Goal: Navigation & Orientation: Find specific page/section

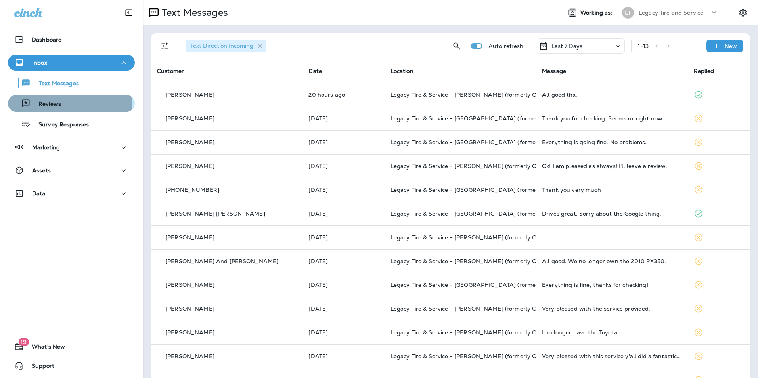
click at [59, 101] on p "Reviews" at bounding box center [46, 105] width 31 height 8
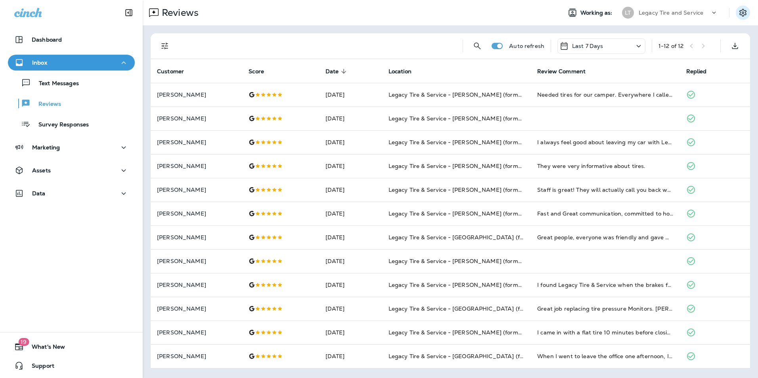
click at [739, 12] on icon "Settings" at bounding box center [743, 13] width 10 height 10
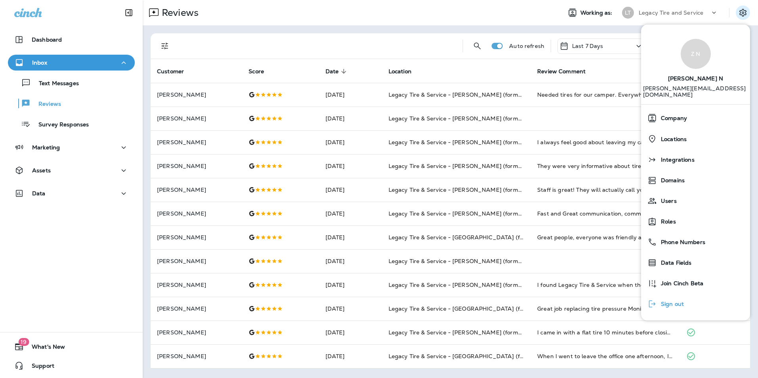
click at [684, 301] on div "Sign out" at bounding box center [665, 304] width 43 height 16
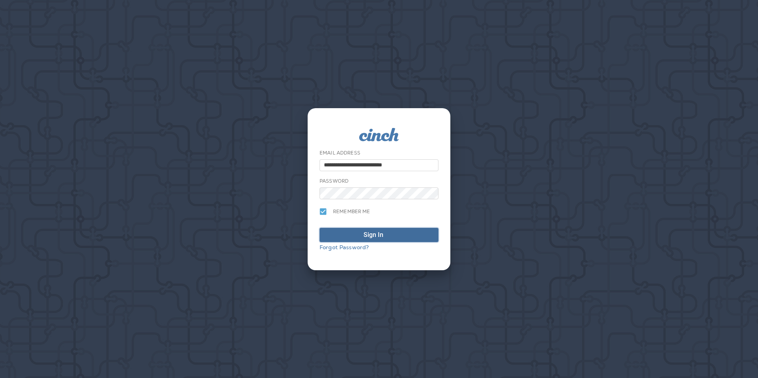
click at [360, 234] on span "Sign In" at bounding box center [379, 235] width 110 height 10
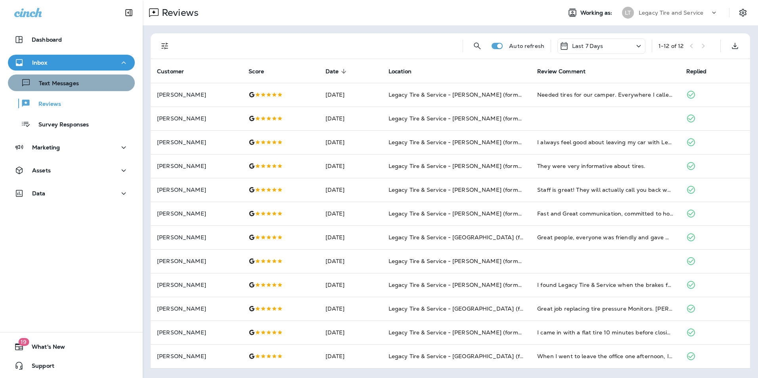
click at [96, 87] on div "Text Messages" at bounding box center [71, 83] width 120 height 12
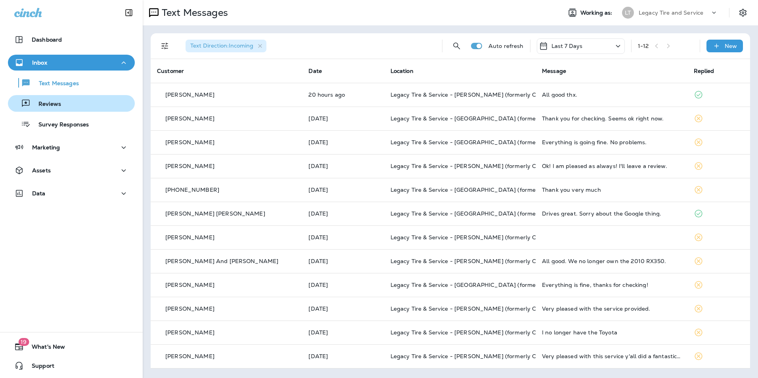
click at [73, 102] on div "Reviews" at bounding box center [71, 103] width 120 height 12
